Goal: Information Seeking & Learning: Learn about a topic

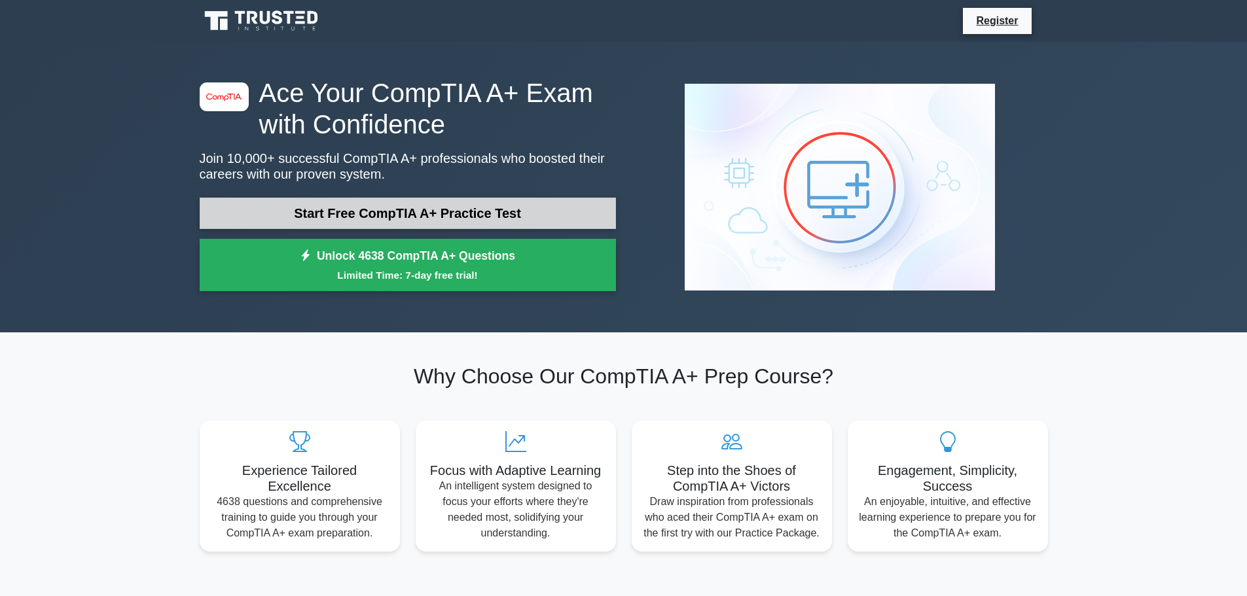
click at [355, 217] on link "Start Free CompTIA A+ Practice Test" at bounding box center [408, 213] width 416 height 31
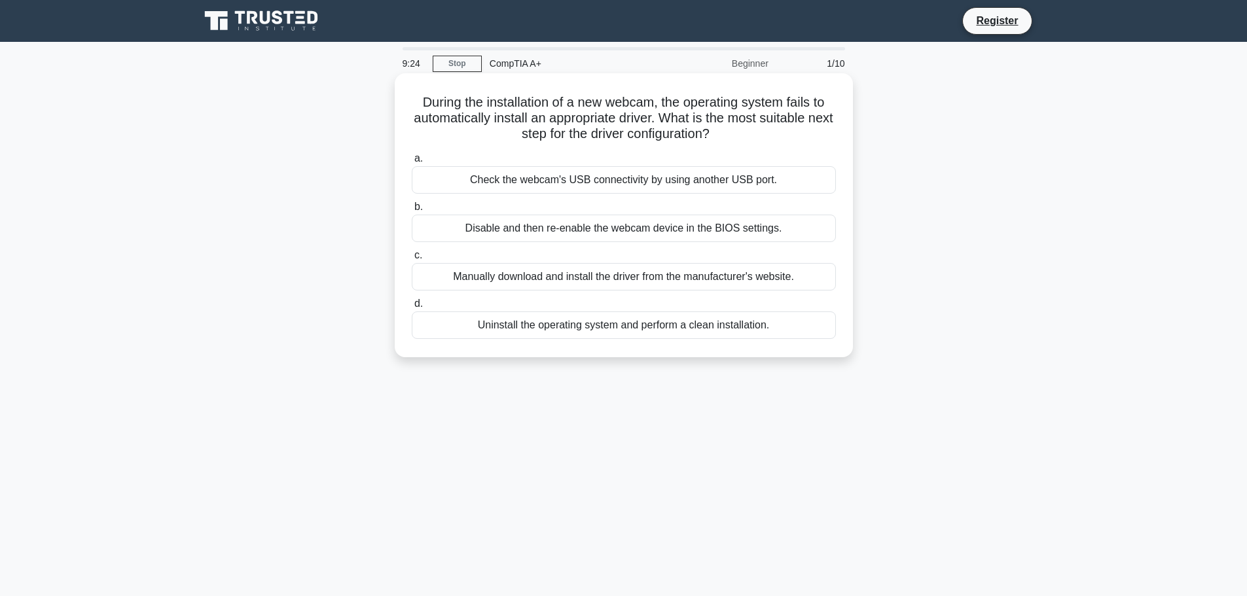
click at [523, 175] on div "Check the webcam's USB connectivity by using another USB port." at bounding box center [624, 179] width 424 height 27
click at [412, 163] on input "a. Check the webcam's USB connectivity by using another USB port." at bounding box center [412, 158] width 0 height 9
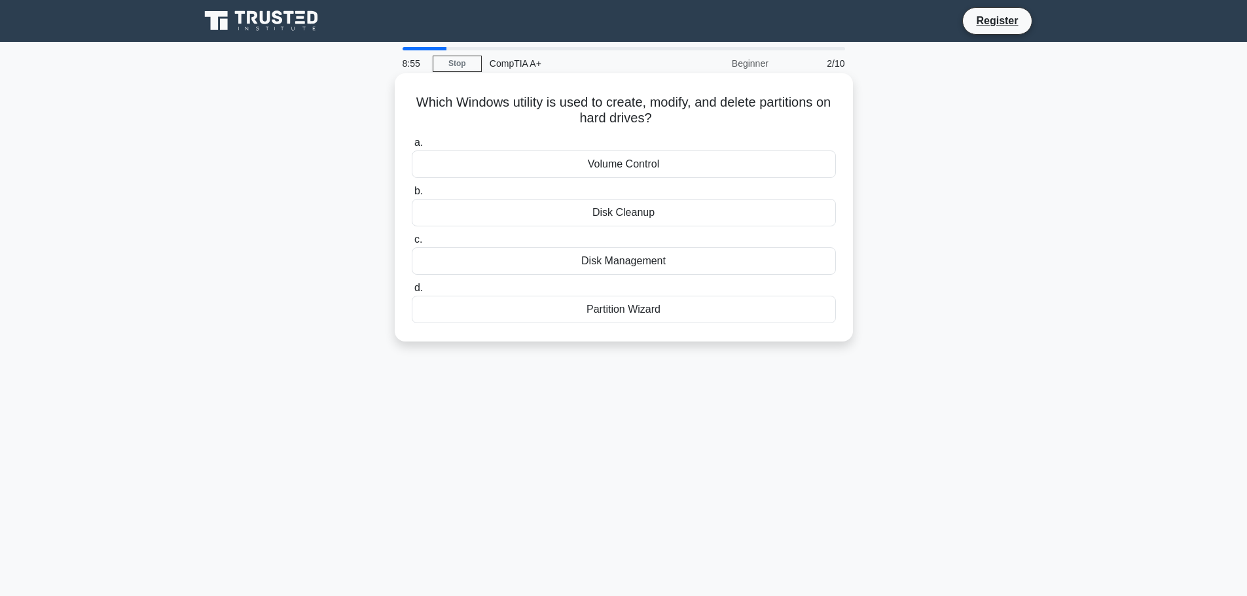
click at [628, 264] on div "Disk Management" at bounding box center [624, 260] width 424 height 27
click at [412, 244] on input "c. Disk Management" at bounding box center [412, 240] width 0 height 9
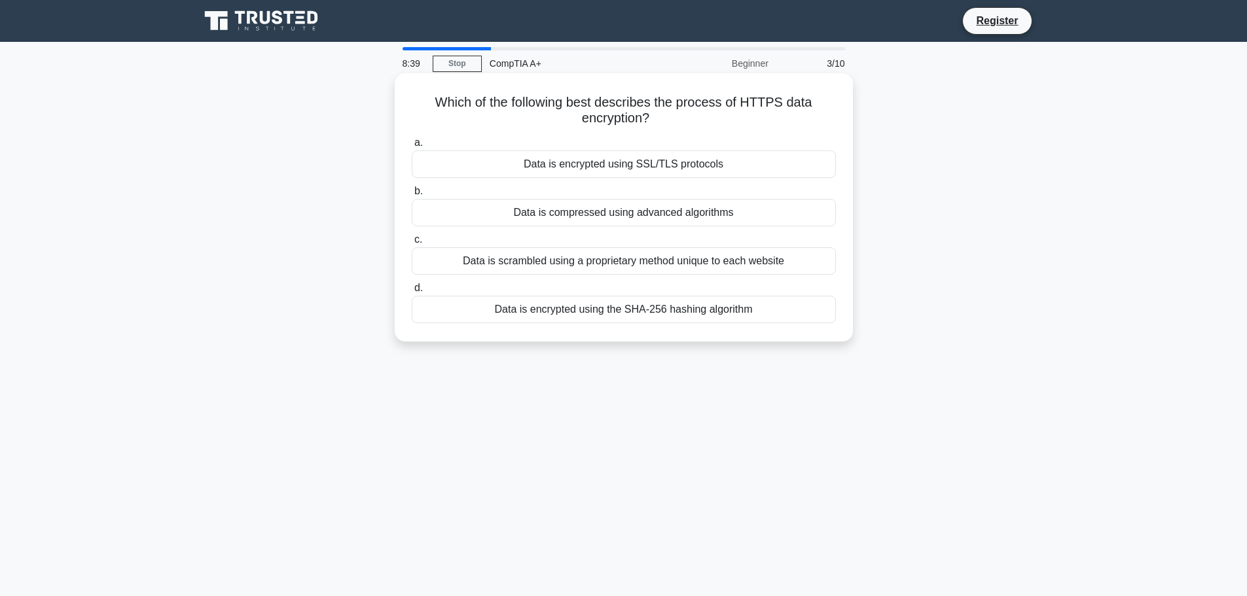
click at [626, 262] on div "Data is scrambled using a proprietary method unique to each website" at bounding box center [624, 260] width 424 height 27
click at [412, 244] on input "c. Data is scrambled using a proprietary method unique to each website" at bounding box center [412, 240] width 0 height 9
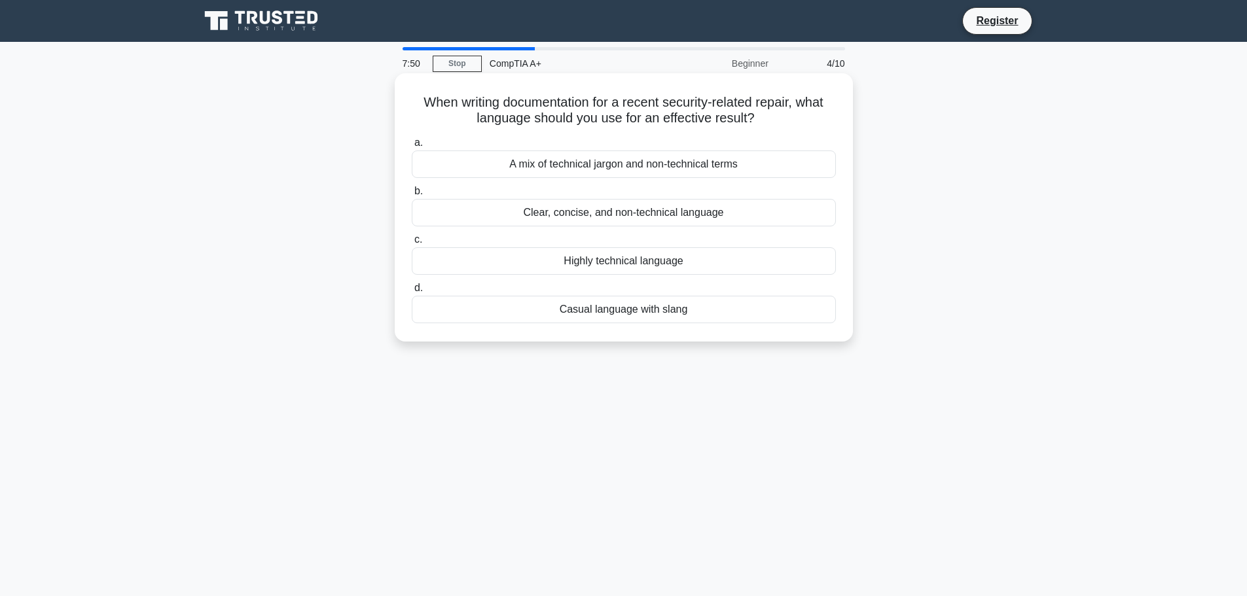
click at [645, 213] on div "Clear, concise, and non-technical language" at bounding box center [624, 212] width 424 height 27
click at [412, 196] on input "b. Clear, concise, and non-technical language" at bounding box center [412, 191] width 0 height 9
click at [634, 257] on div "Check network cable connections" at bounding box center [624, 260] width 424 height 27
click at [412, 244] on input "c. Check network cable connections" at bounding box center [412, 240] width 0 height 9
click at [678, 165] on div "Digital Signal Processor (DSP)" at bounding box center [624, 164] width 424 height 27
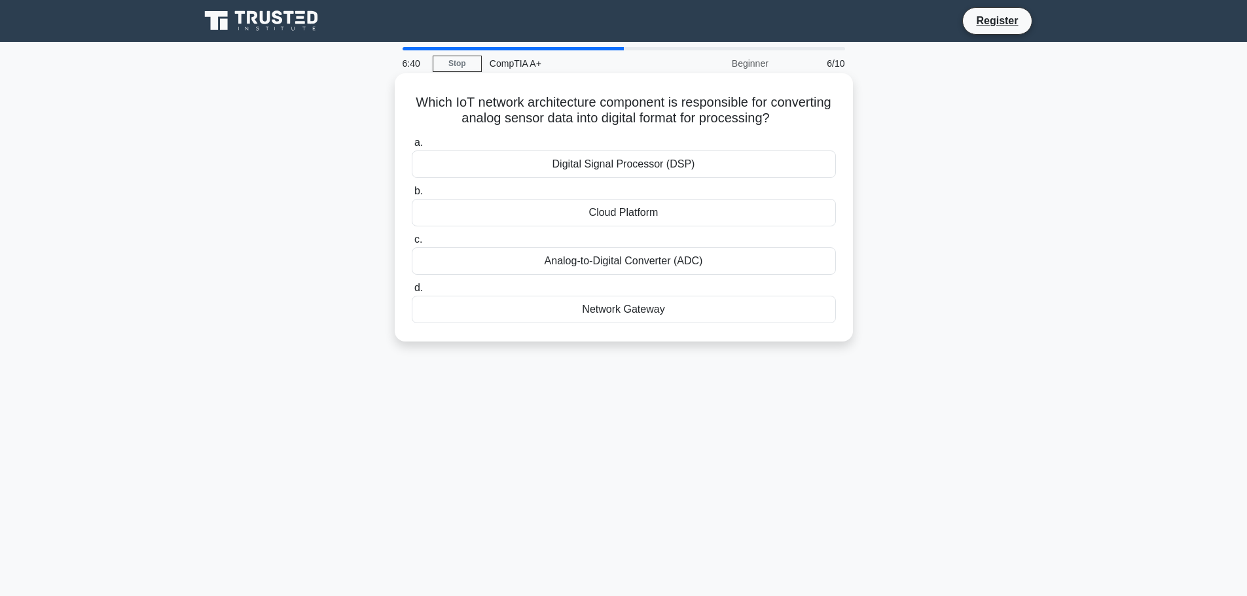
click at [412, 147] on input "a. Digital Signal Processor (DSP)" at bounding box center [412, 143] width 0 height 9
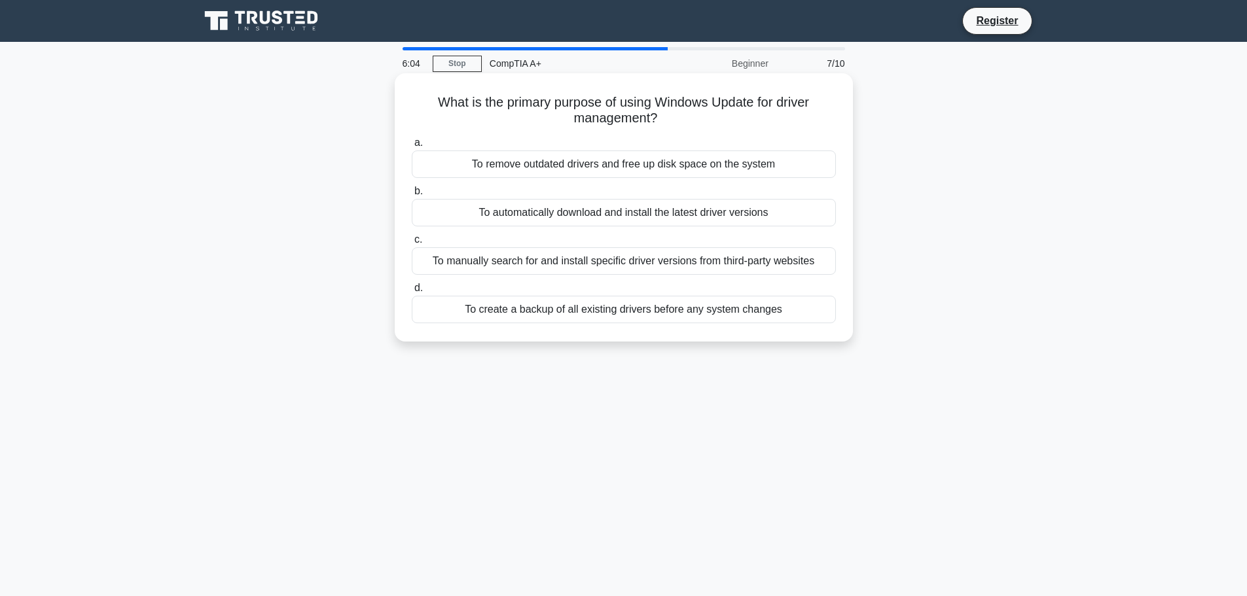
click at [672, 310] on div "To create a backup of all existing drivers before any system changes" at bounding box center [624, 309] width 424 height 27
click at [412, 293] on input "d. To create a backup of all existing drivers before any system changes" at bounding box center [412, 288] width 0 height 9
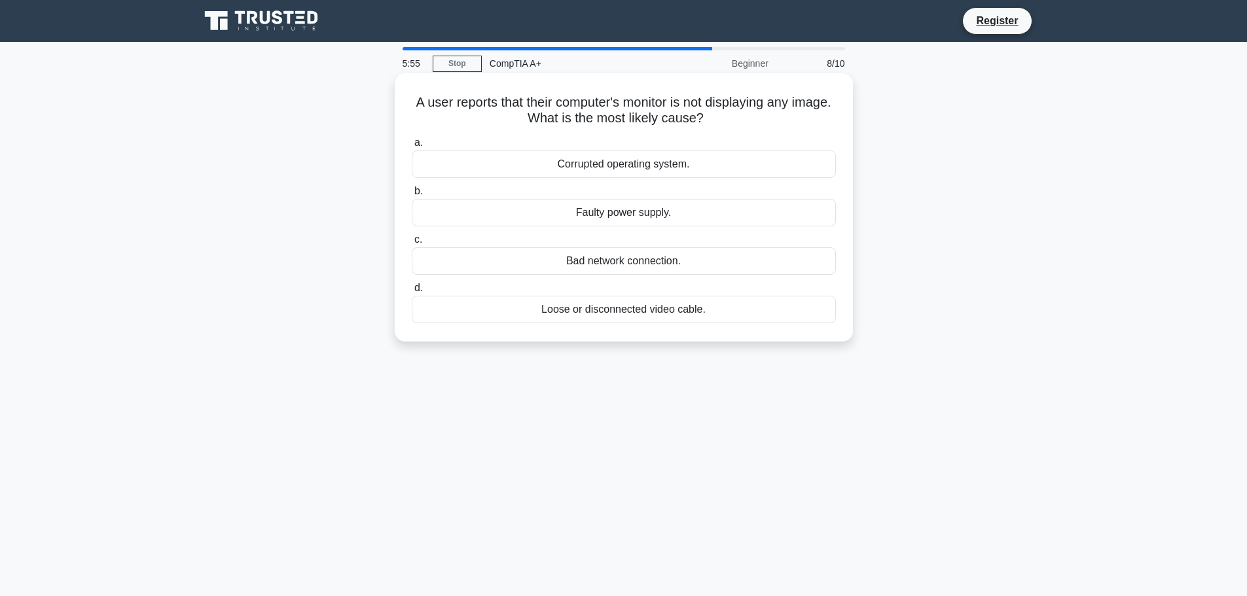
click at [638, 312] on div "Loose or disconnected video cable." at bounding box center [624, 309] width 424 height 27
click at [412, 293] on input "d. Loose or disconnected video cable." at bounding box center [412, 288] width 0 height 9
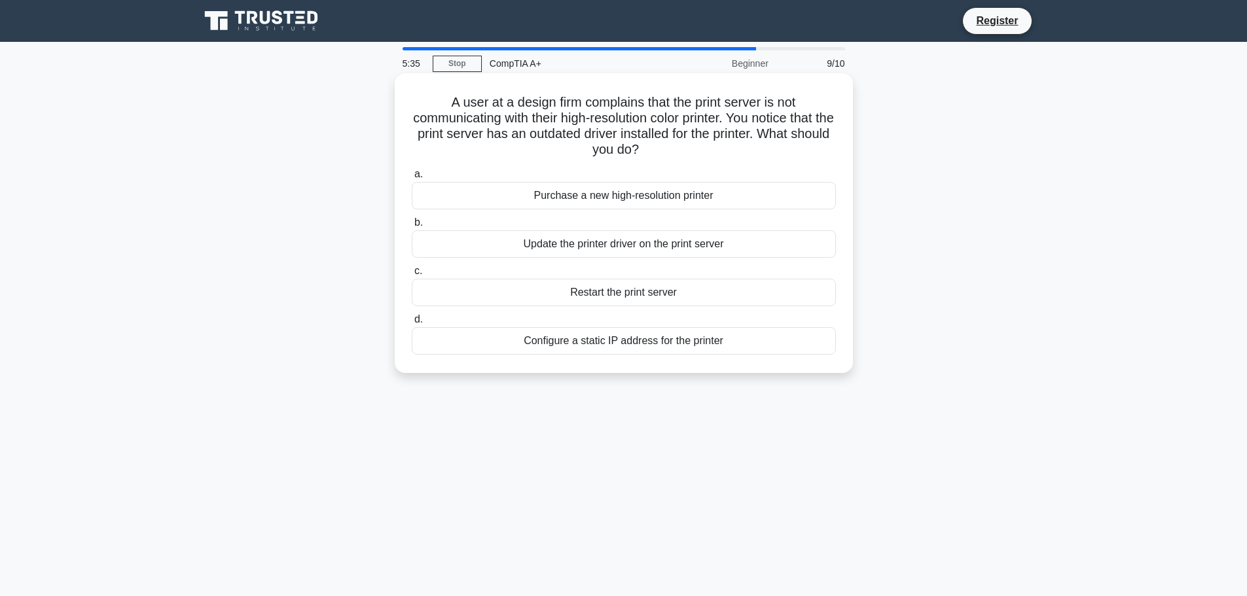
click at [626, 251] on div "Update the printer driver on the print server" at bounding box center [624, 243] width 424 height 27
click at [412, 227] on input "b. Update the printer driver on the print server" at bounding box center [412, 223] width 0 height 9
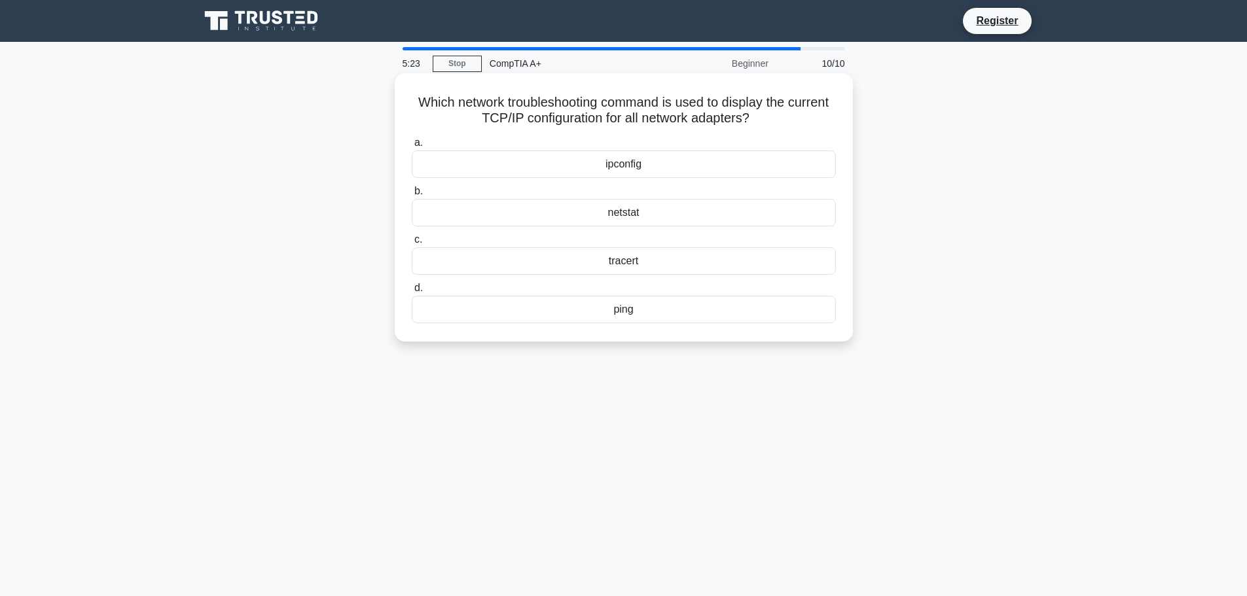
click at [625, 159] on div "ipconfig" at bounding box center [624, 164] width 424 height 27
click at [412, 147] on input "a. ipconfig" at bounding box center [412, 143] width 0 height 9
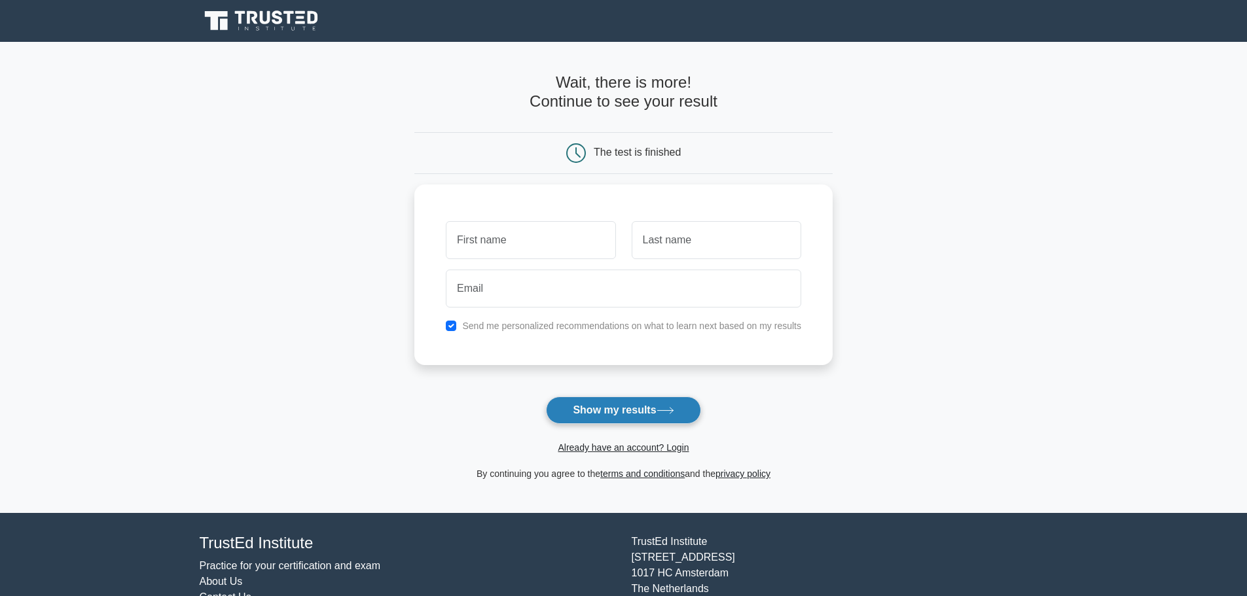
click at [623, 415] on button "Show my results" at bounding box center [623, 410] width 154 height 27
click at [515, 237] on input "text" at bounding box center [531, 237] width 170 height 38
click at [359, 259] on main "Wait, there is more! Continue to see your result The test is finished and the" at bounding box center [623, 277] width 1247 height 471
click at [509, 242] on input "text" at bounding box center [531, 237] width 170 height 38
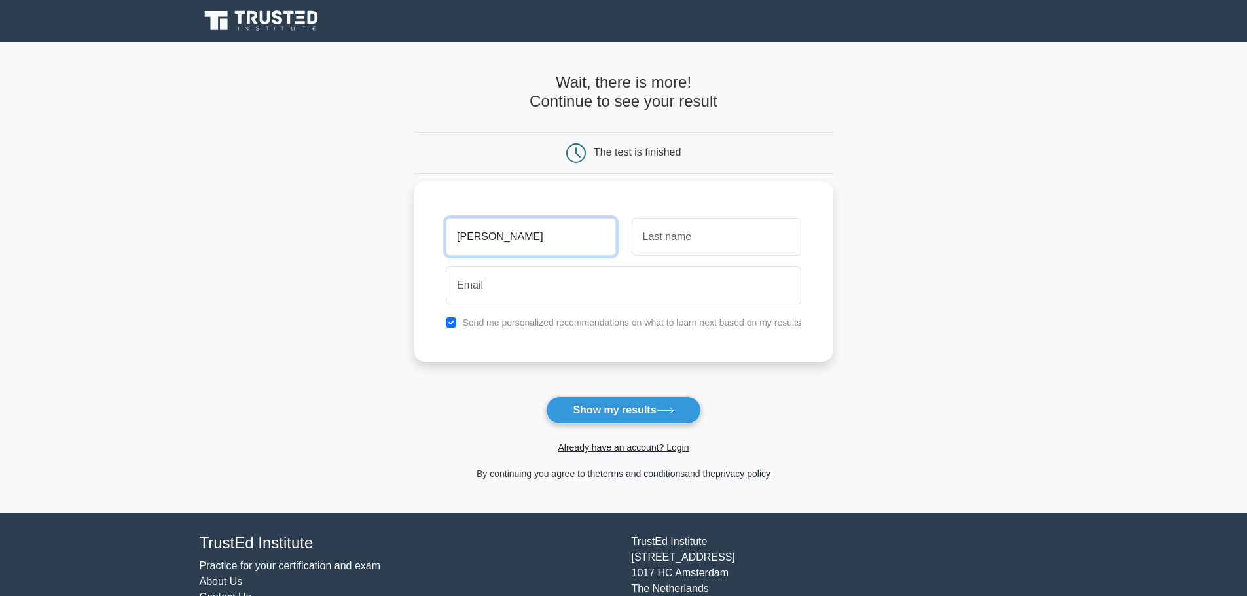
type input "Dill"
click at [675, 241] on input "text" at bounding box center [717, 237] width 170 height 38
type input "Doe"
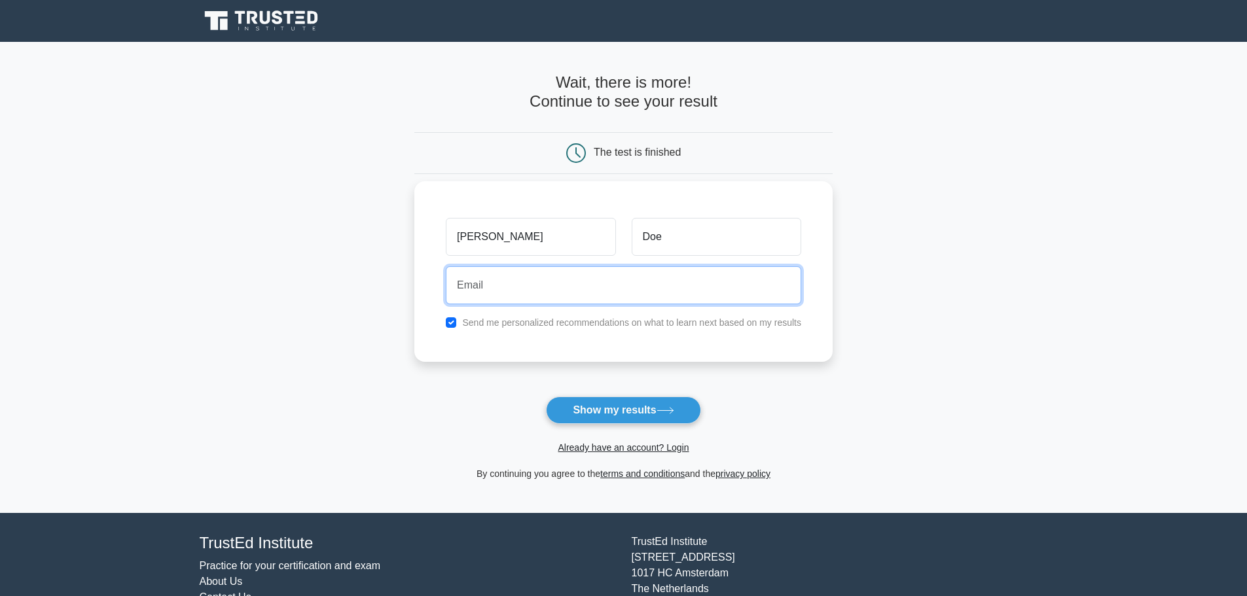
click at [524, 283] on input "email" at bounding box center [623, 285] width 355 height 38
type input "t"
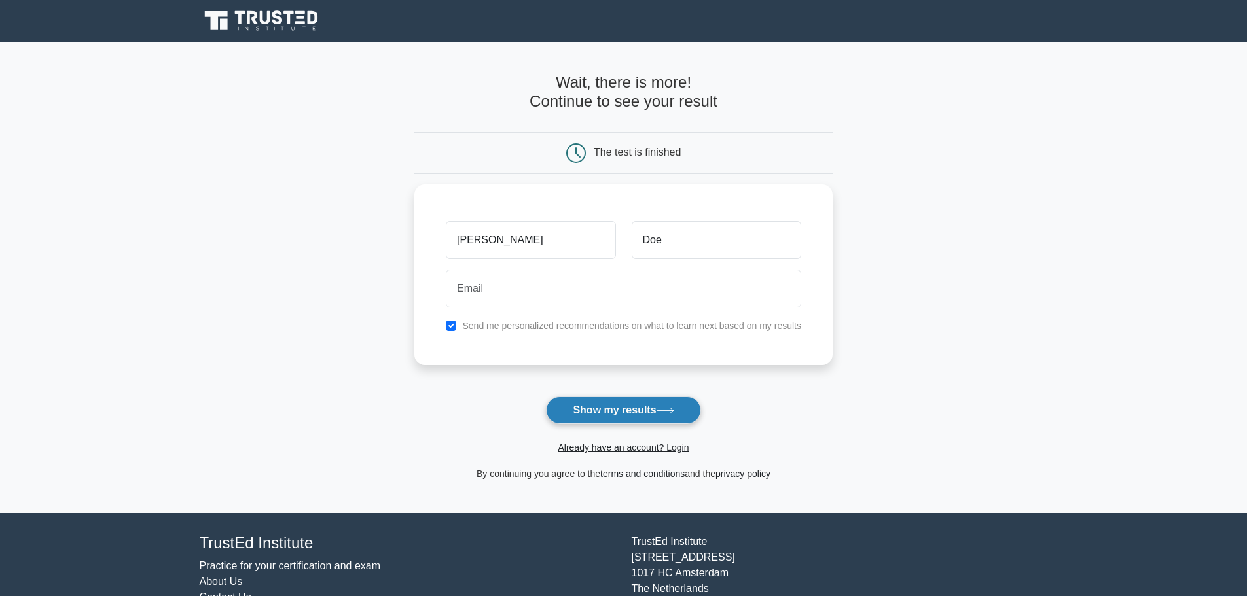
click at [624, 414] on button "Show my results" at bounding box center [623, 410] width 154 height 27
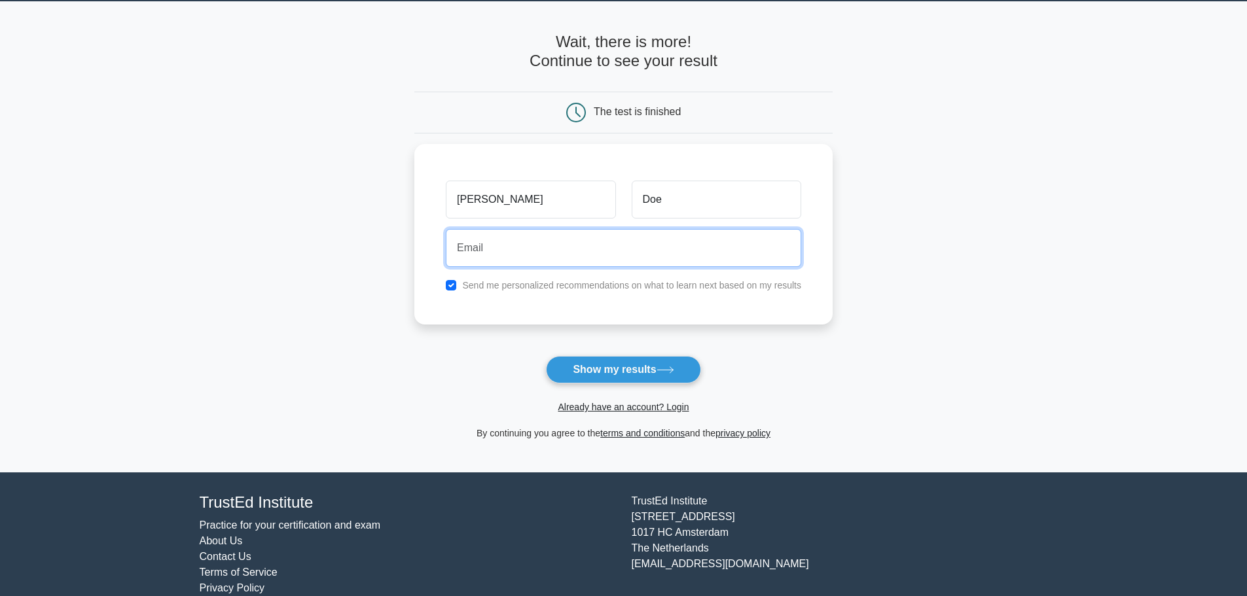
scroll to position [62, 0]
